Goal: Information Seeking & Learning: Learn about a topic

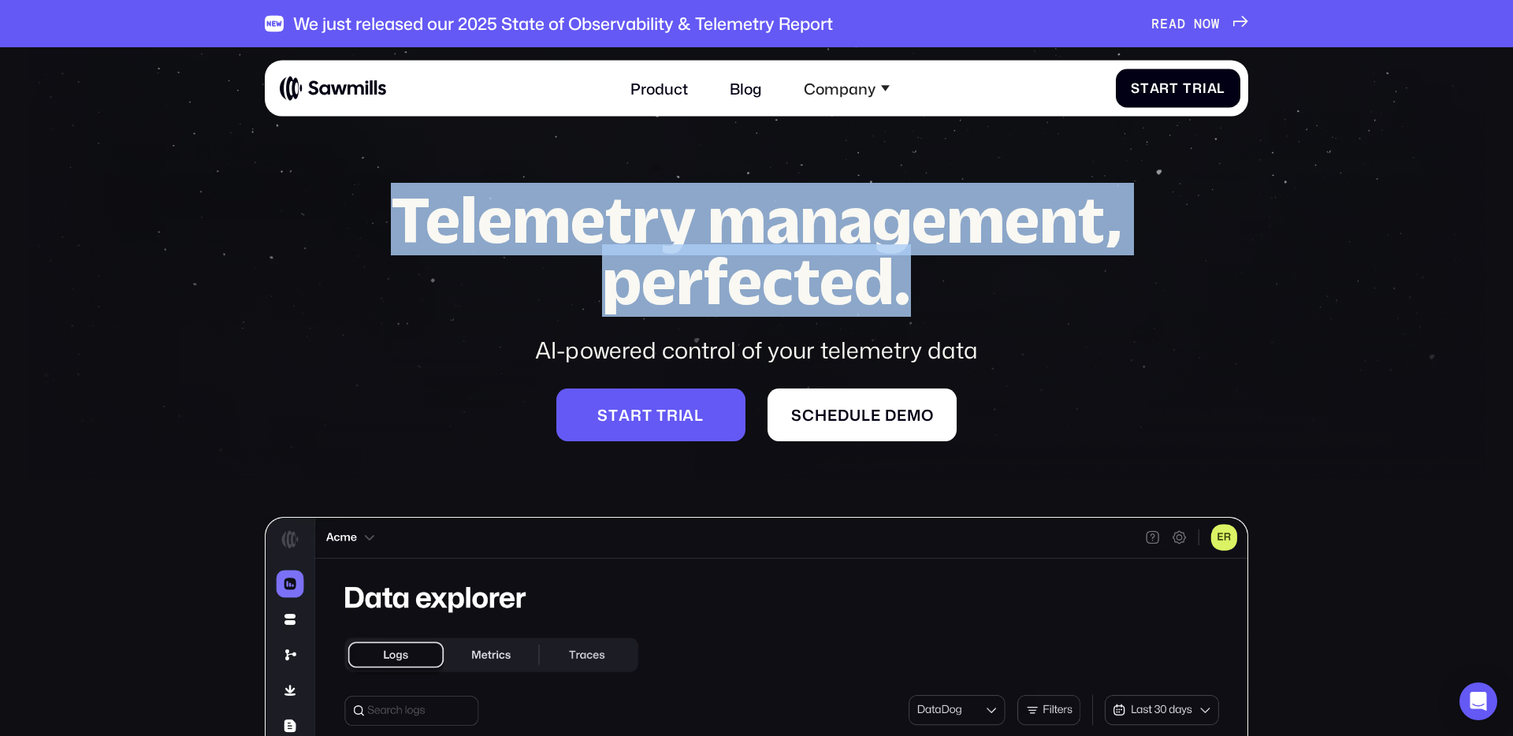
drag, startPoint x: 404, startPoint y: 226, endPoint x: 928, endPoint y: 288, distance: 527.7
click at [928, 288] on h1 "Telemetry management, perfected." at bounding box center [757, 250] width 804 height 123
click at [926, 288] on h1 "Telemetry management, perfected." at bounding box center [757, 250] width 804 height 123
drag, startPoint x: 919, startPoint y: 298, endPoint x: 352, endPoint y: 210, distance: 573.4
click at [352, 210] on div "Telemetry management, perfected. AI-powered control of your telemetry data S t …" at bounding box center [757, 687] width 984 height 996
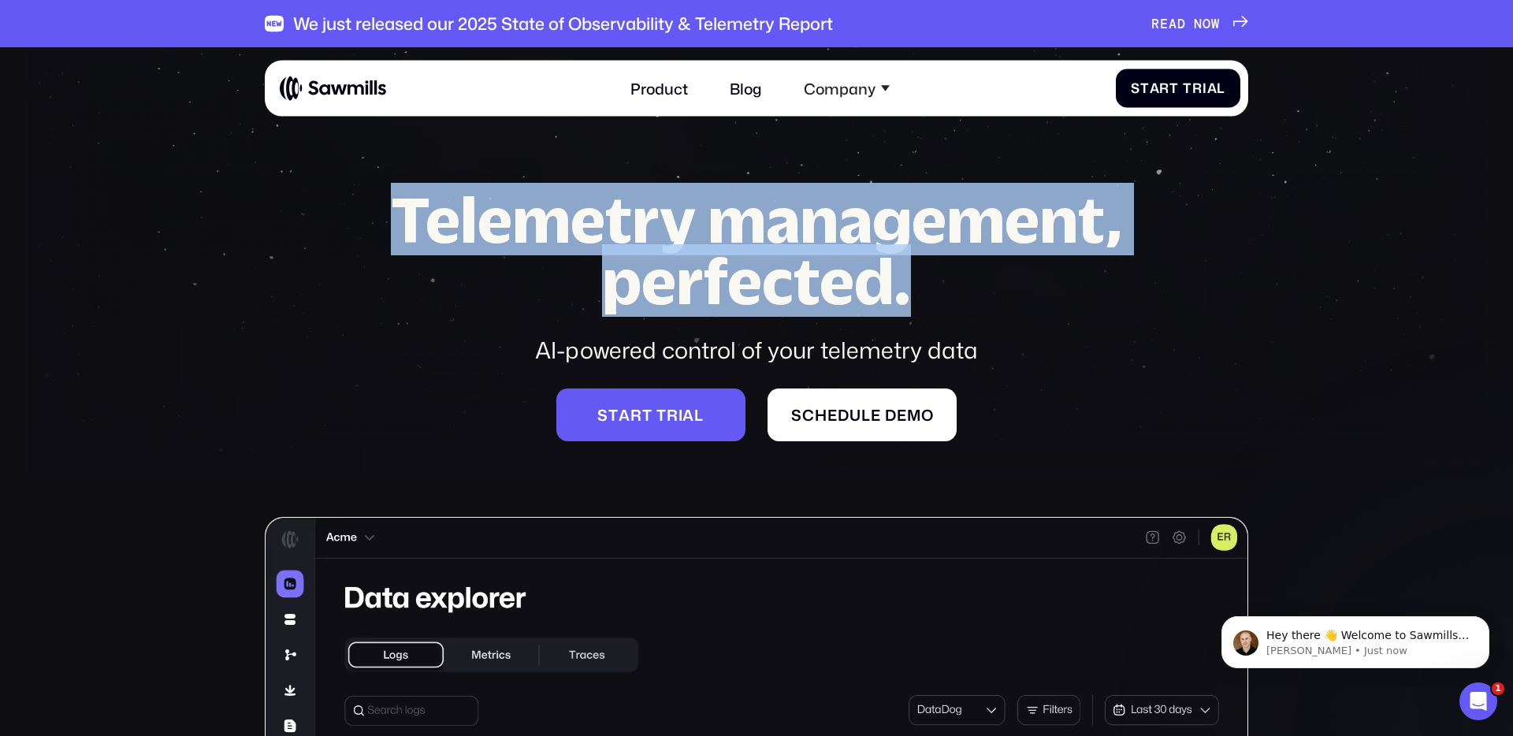
click at [638, 284] on h1 "Telemetry management, perfected." at bounding box center [757, 250] width 804 height 123
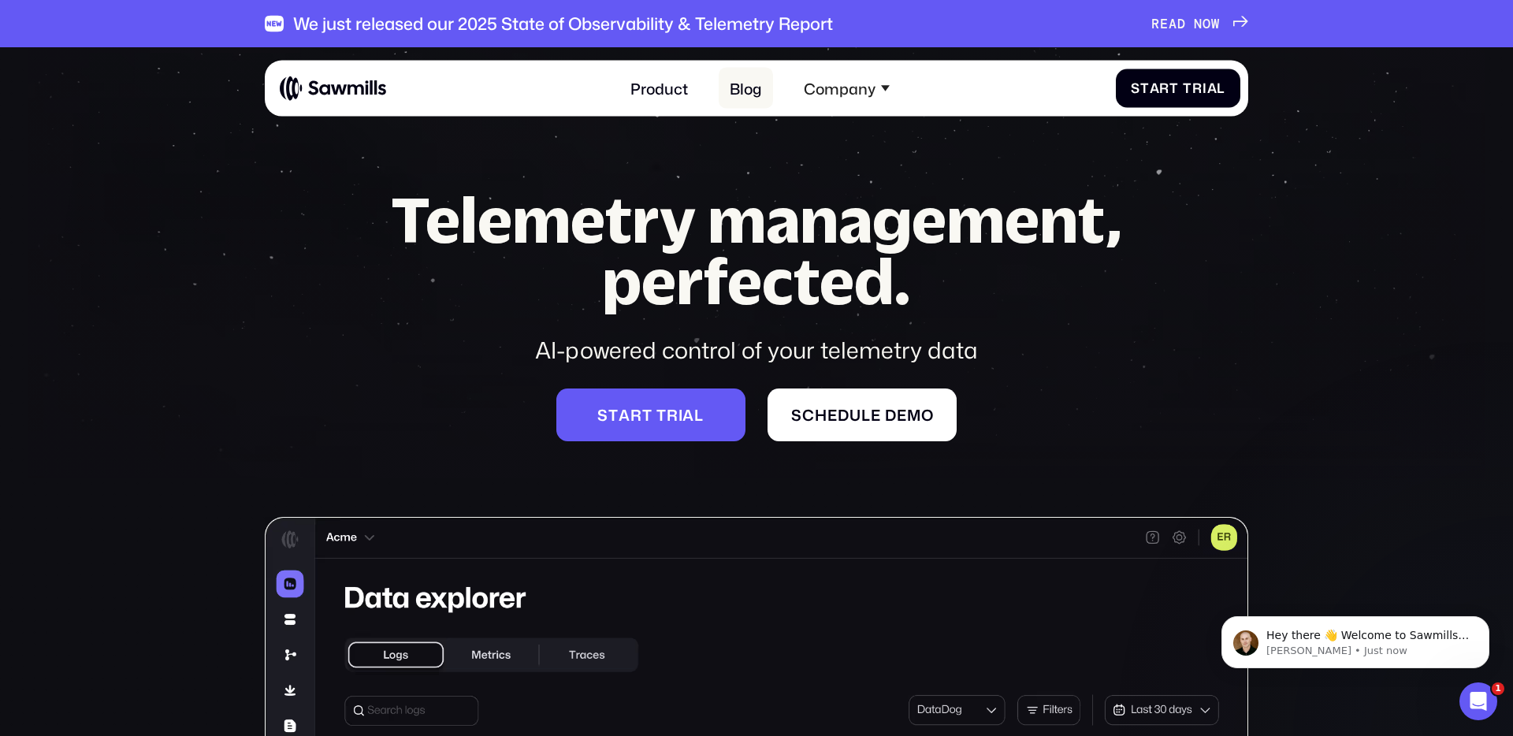
click at [736, 97] on link "Blog" at bounding box center [746, 88] width 55 height 41
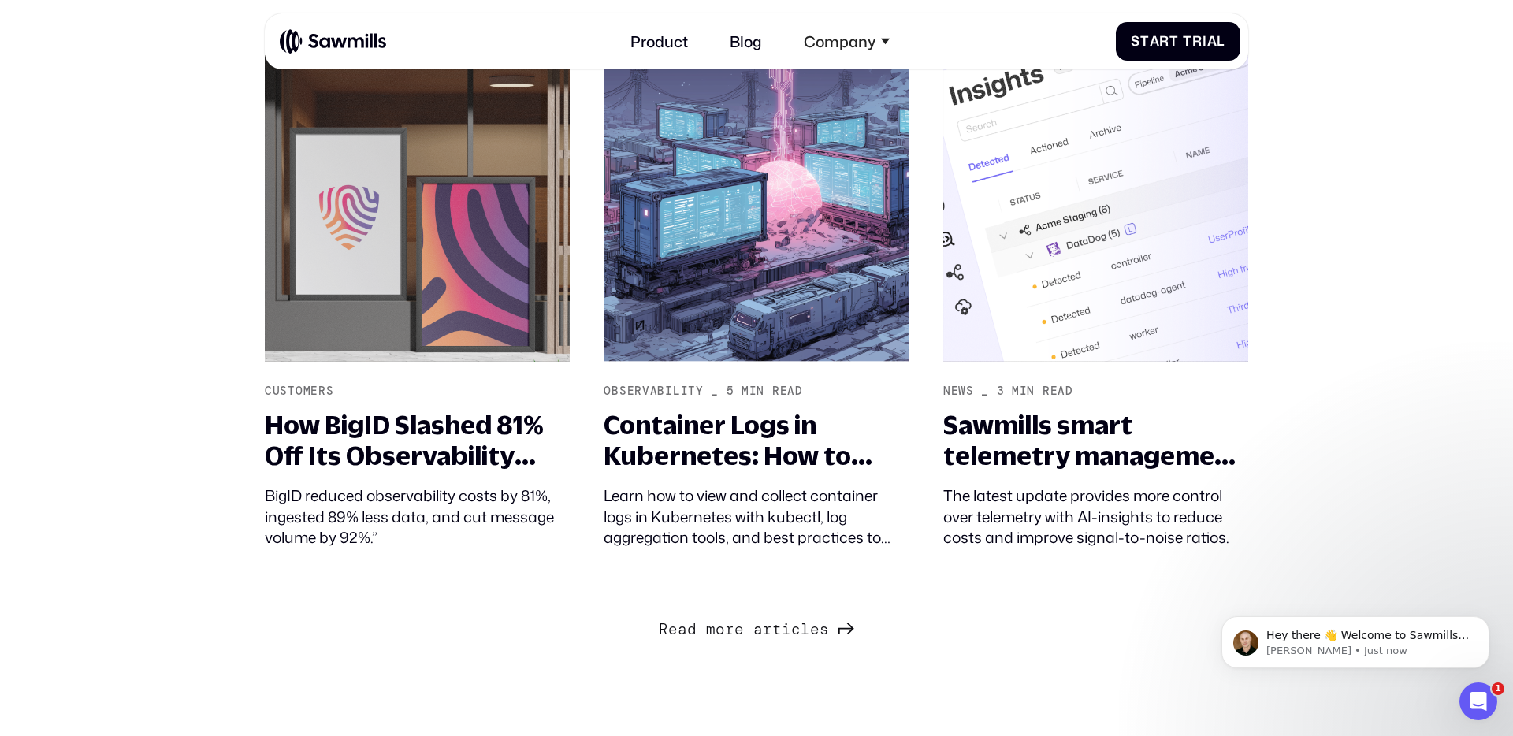
scroll to position [1972, 0]
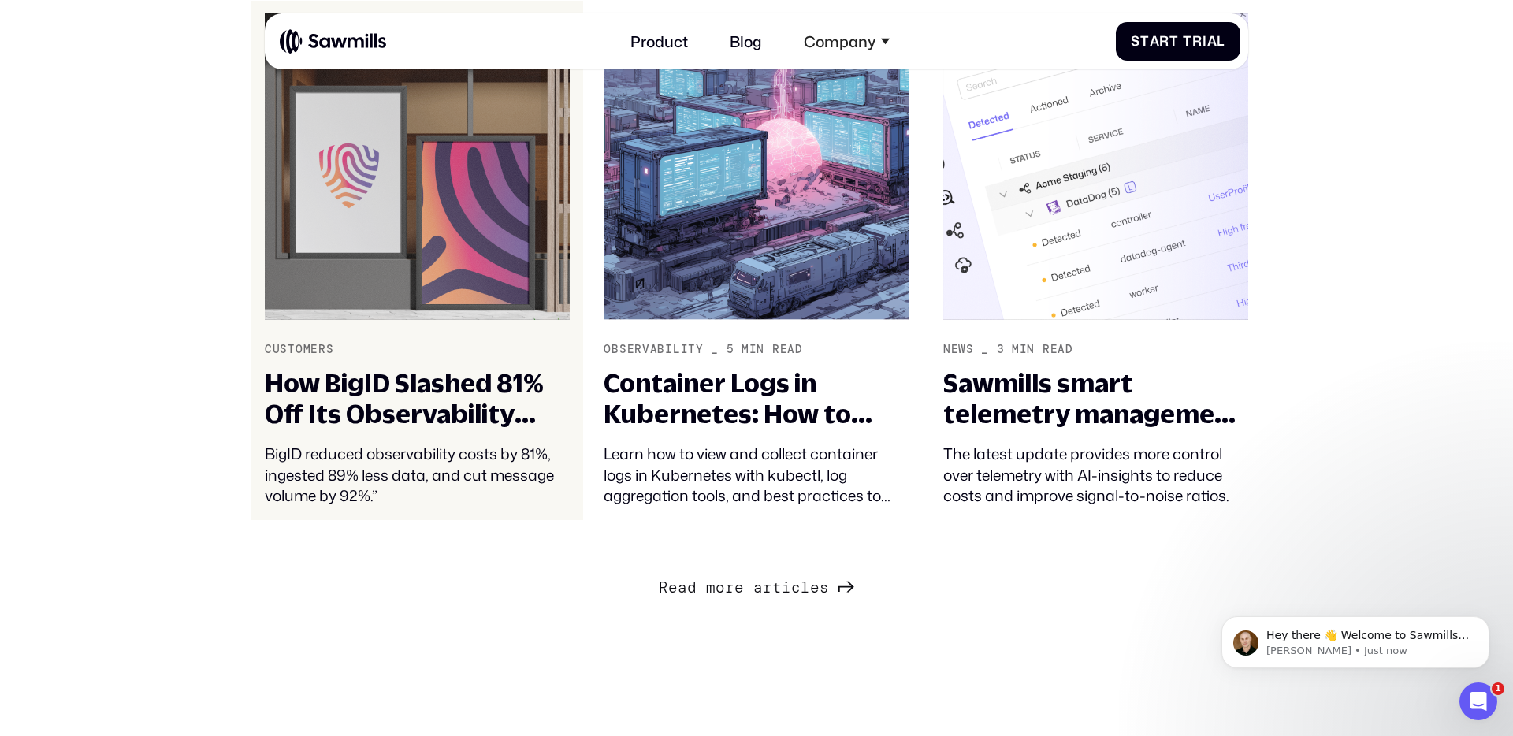
click at [418, 392] on div "How BigID Slashed 81% Off Its Observability Costs with Sawmills" at bounding box center [417, 399] width 305 height 62
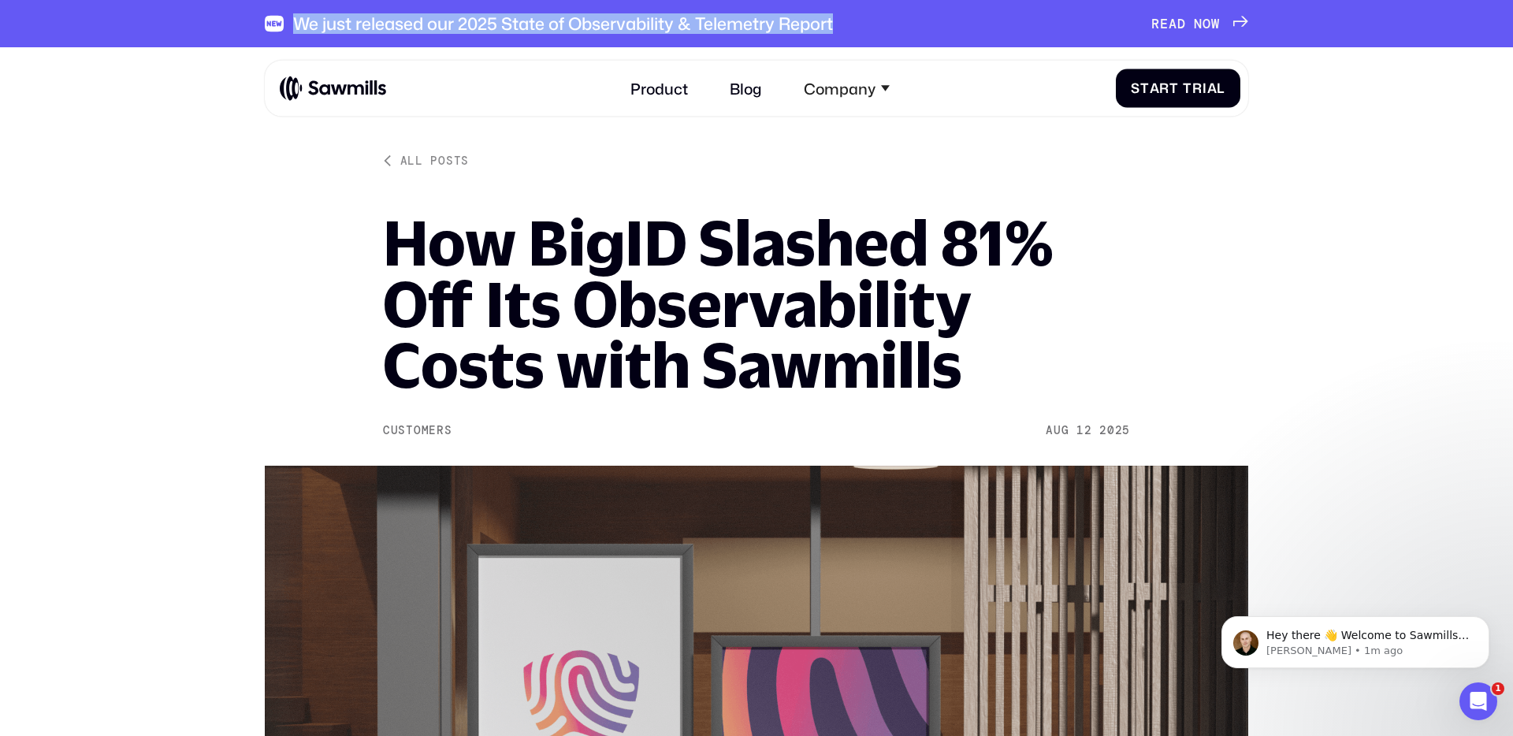
drag, startPoint x: 857, startPoint y: 23, endPoint x: 258, endPoint y: 41, distance: 599.2
click at [292, 15] on div "We just released our 2025 State of Observability & Telemetry Report R E A D N O…" at bounding box center [757, 23] width 984 height 47
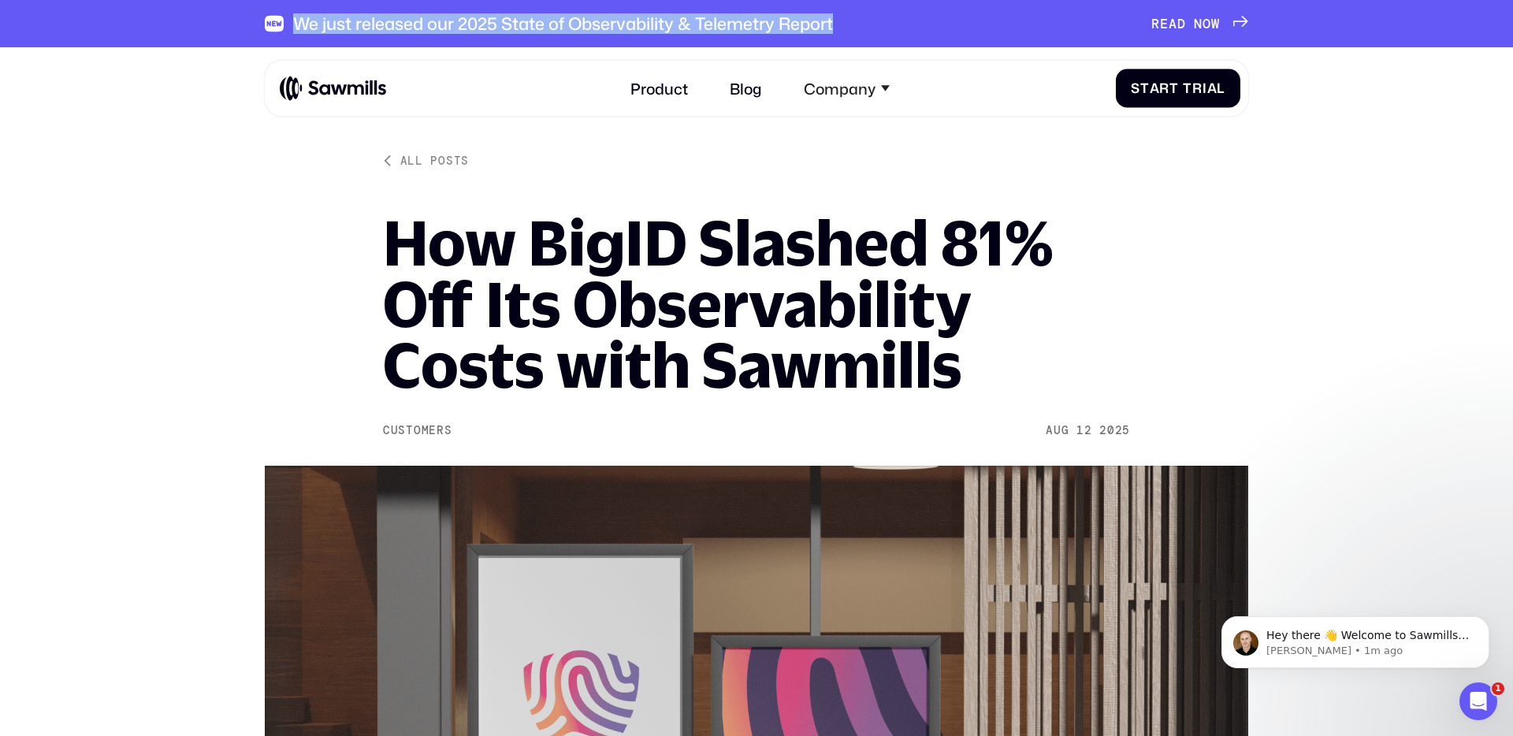
drag, startPoint x: 290, startPoint y: 30, endPoint x: 879, endPoint y: 32, distance: 588.7
click at [879, 32] on div "We just released our 2025 State of Observability & Telemetry Report R E A D N O…" at bounding box center [757, 23] width 984 height 47
